Goal: Task Accomplishment & Management: Use online tool/utility

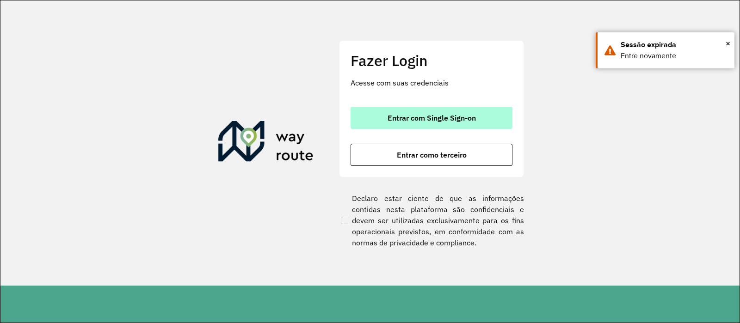
click at [452, 117] on span "Entrar com Single Sign-on" at bounding box center [432, 117] width 88 height 7
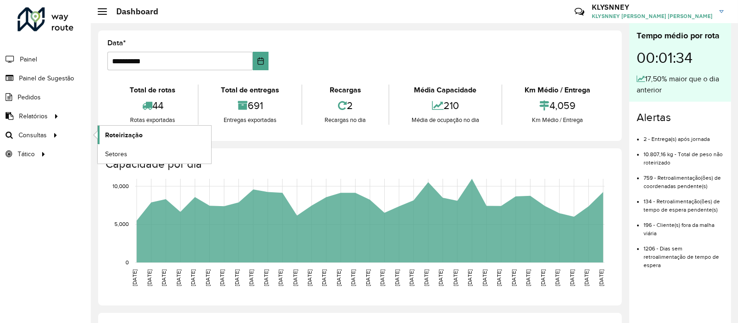
click at [133, 135] on span "Roteirização" at bounding box center [123, 135] width 37 height 10
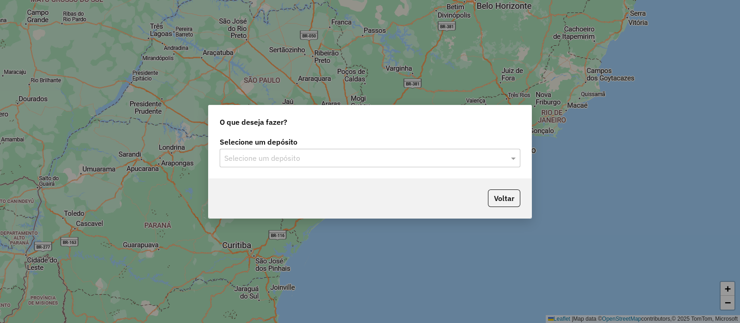
click at [342, 154] on input "text" at bounding box center [360, 158] width 273 height 11
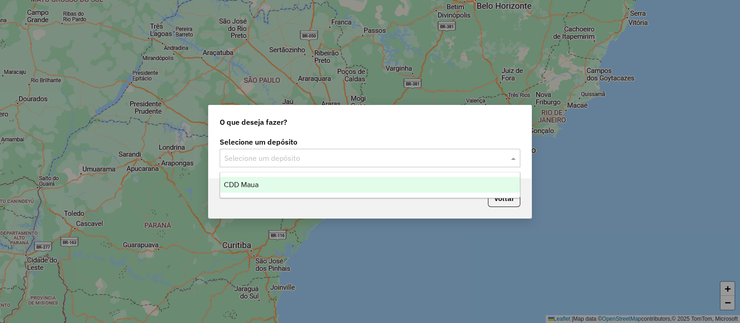
click at [259, 187] on div "CDD Maua" at bounding box center [370, 185] width 300 height 16
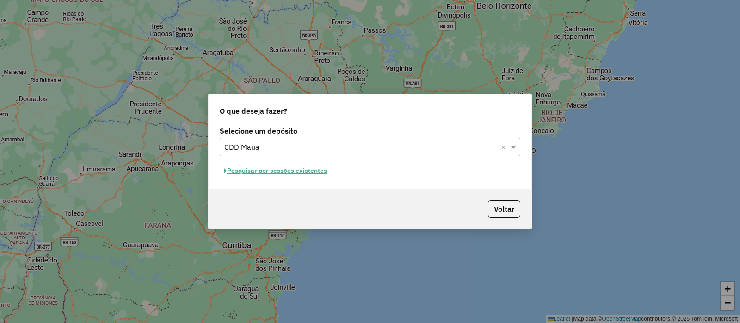
click at [283, 167] on button "Pesquisar por sessões existentes" at bounding box center [276, 171] width 112 height 14
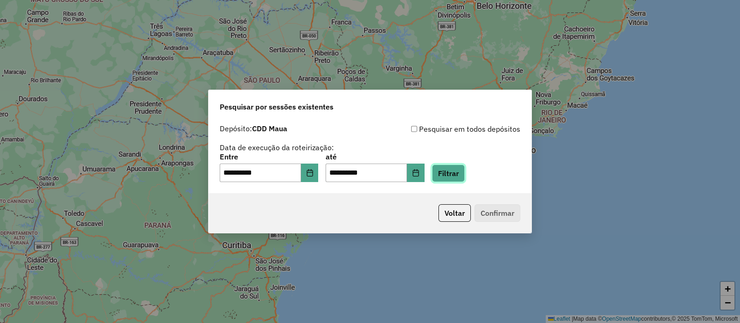
click at [465, 172] on button "Filtrar" at bounding box center [448, 174] width 33 height 18
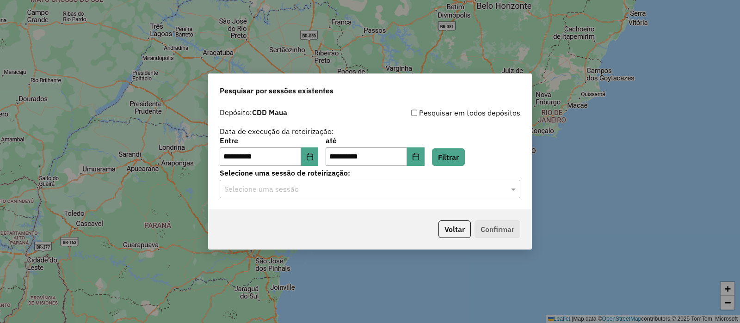
click at [331, 194] on input "text" at bounding box center [360, 189] width 273 height 11
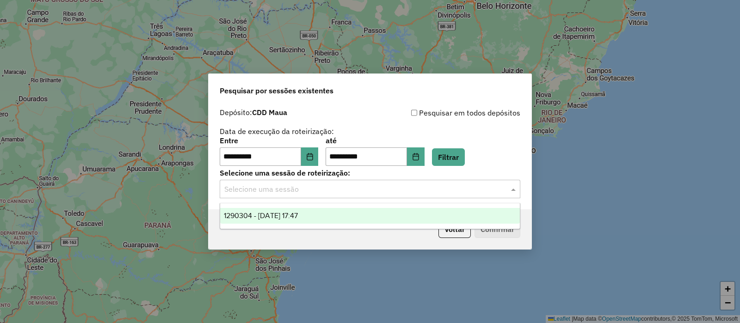
click at [309, 223] on div "1290304 - 08/10/2025 17:47" at bounding box center [370, 216] width 300 height 16
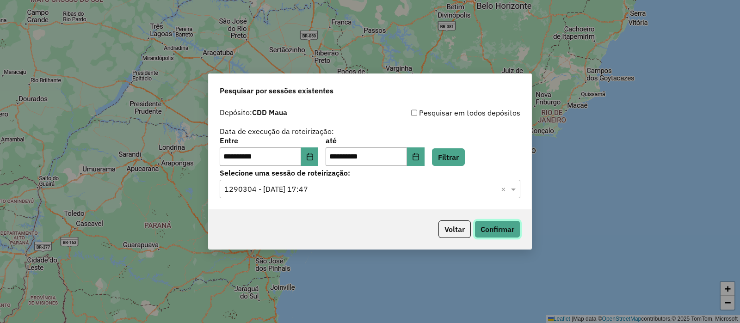
click at [498, 223] on button "Confirmar" at bounding box center [498, 230] width 46 height 18
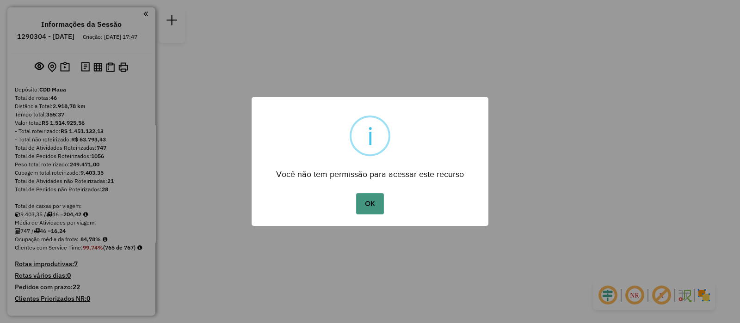
click at [372, 197] on button "OK" at bounding box center [369, 203] width 27 height 21
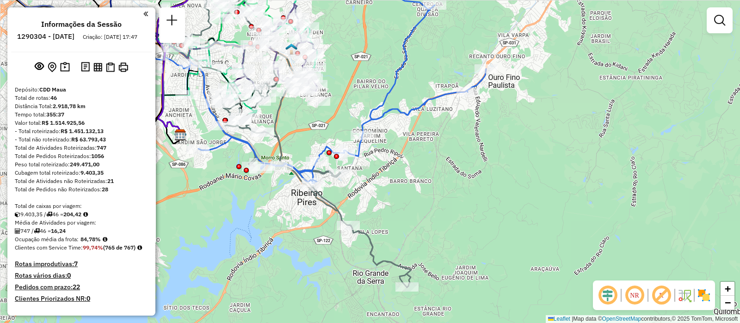
drag, startPoint x: 379, startPoint y: 179, endPoint x: 412, endPoint y: 195, distance: 36.4
click at [412, 195] on div "Janela de atendimento Grade de atendimento Capacidade Transportadoras Veículos …" at bounding box center [370, 161] width 740 height 323
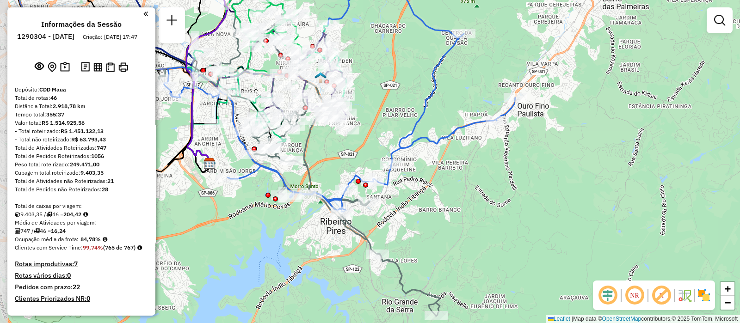
drag, startPoint x: 424, startPoint y: 186, endPoint x: 453, endPoint y: 215, distance: 40.9
click at [453, 215] on div "Janela de atendimento Grade de atendimento Capacidade Transportadoras Veículos …" at bounding box center [370, 161] width 740 height 323
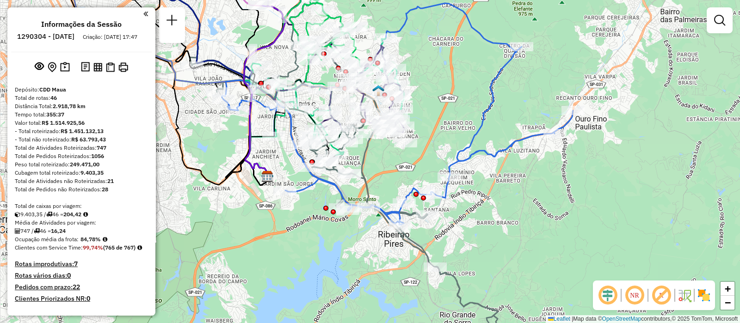
drag, startPoint x: 267, startPoint y: 217, endPoint x: 324, endPoint y: 238, distance: 61.4
click at [324, 238] on div "Janela de atendimento Grade de atendimento Capacidade Transportadoras Veículos …" at bounding box center [370, 161] width 740 height 323
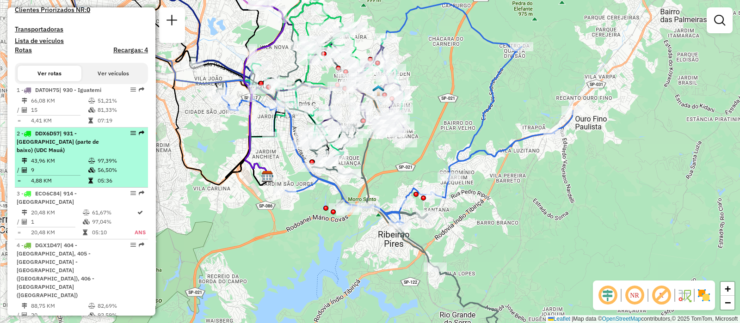
scroll to position [347, 0]
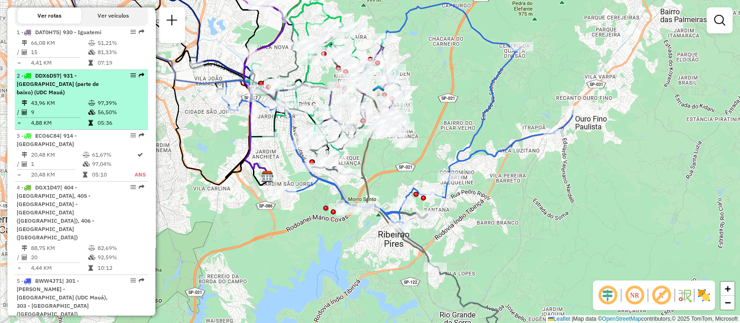
click at [67, 117] on td "9" at bounding box center [59, 112] width 57 height 9
select select "**********"
